Goal: Learn about a topic: Learn about a topic

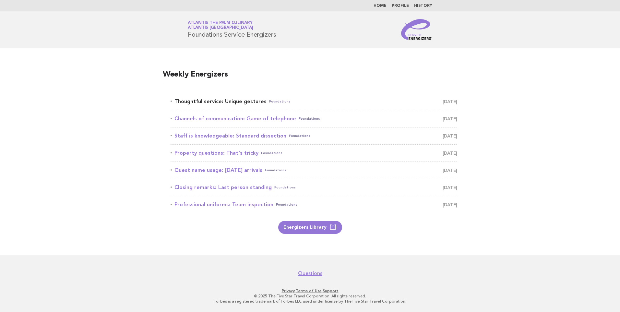
click at [247, 102] on link "Thoughtful service: Unique gestures Foundations [DATE]" at bounding box center [314, 101] width 287 height 9
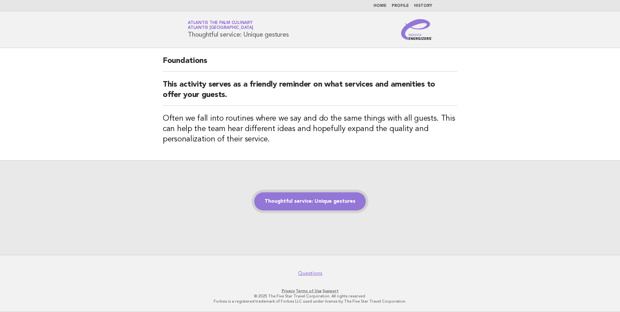
click at [313, 204] on link "Thoughtful service: Unique gestures" at bounding box center [310, 201] width 112 height 18
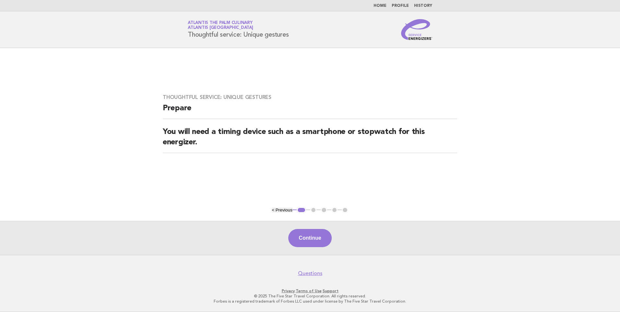
click at [318, 234] on button "Continue" at bounding box center [309, 238] width 43 height 18
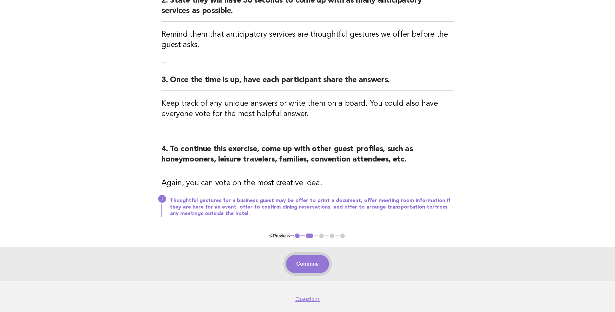
click at [309, 264] on button "Continue" at bounding box center [307, 264] width 43 height 18
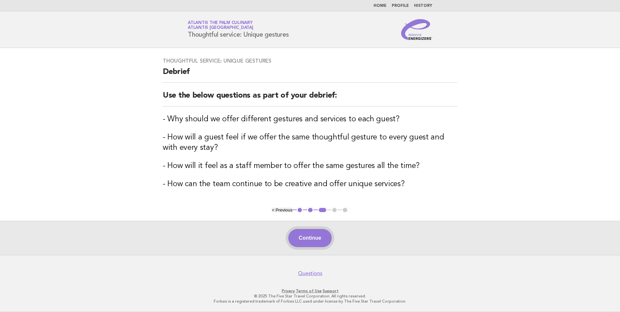
click at [311, 245] on button "Continue" at bounding box center [309, 238] width 43 height 18
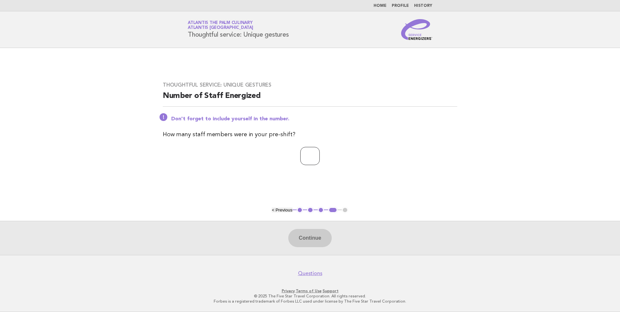
click at [313, 153] on input "number" at bounding box center [309, 156] width 19 height 18
type input "**"
click at [314, 233] on button "Continue" at bounding box center [309, 238] width 43 height 18
